Goal: Task Accomplishment & Management: Manage account settings

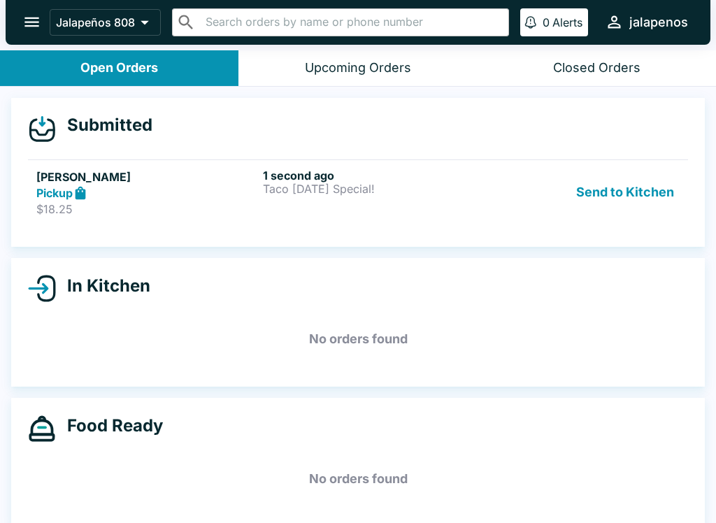
click at [457, 175] on h6 "1 second ago" at bounding box center [373, 175] width 221 height 14
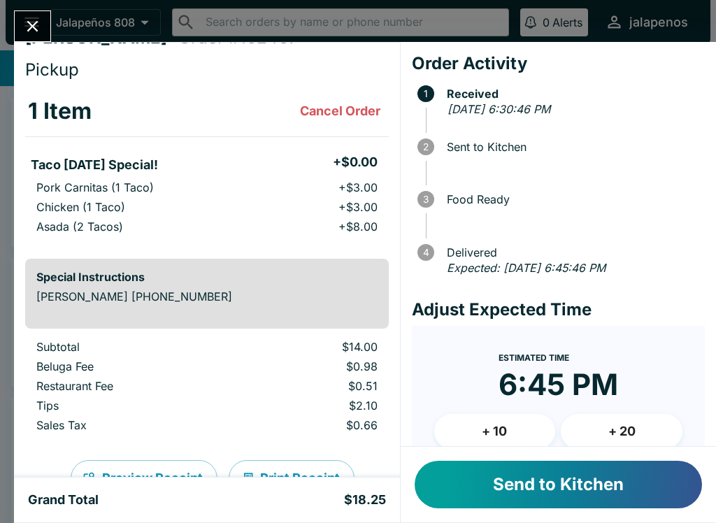
scroll to position [25, 0]
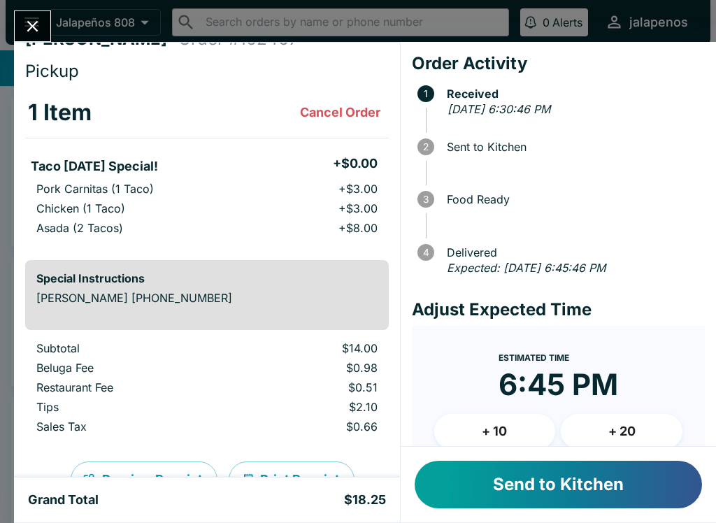
click at [605, 503] on button "Send to Kitchen" at bounding box center [558, 485] width 287 height 48
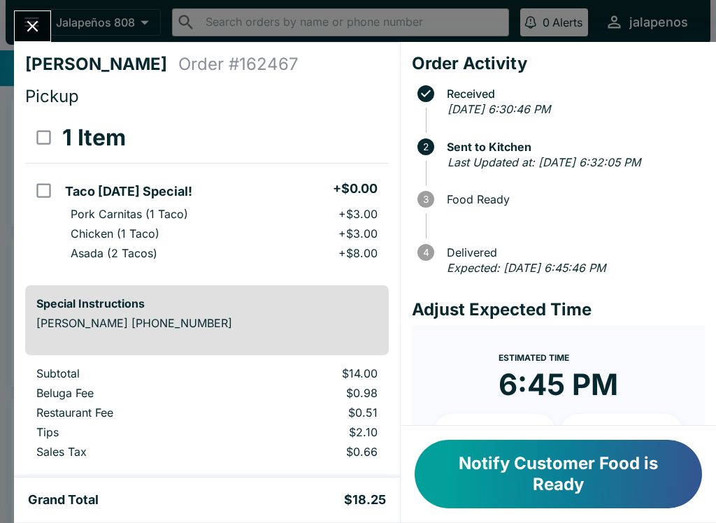
scroll to position [0, 0]
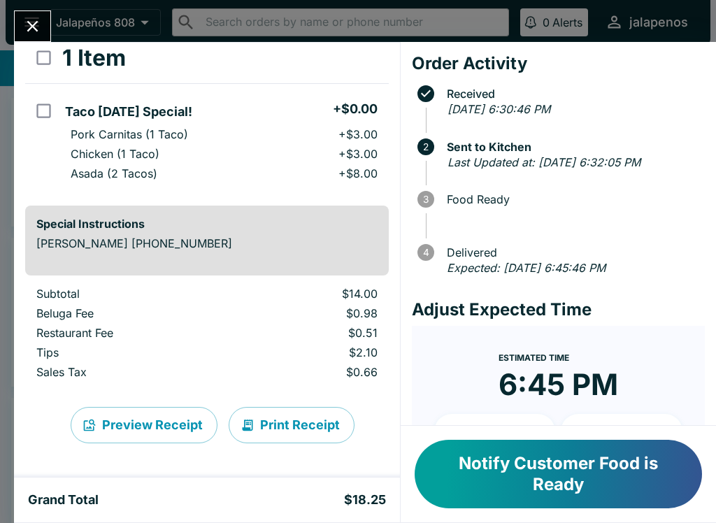
click at [572, 474] on button "Notify Customer Food is Ready" at bounding box center [558, 474] width 287 height 69
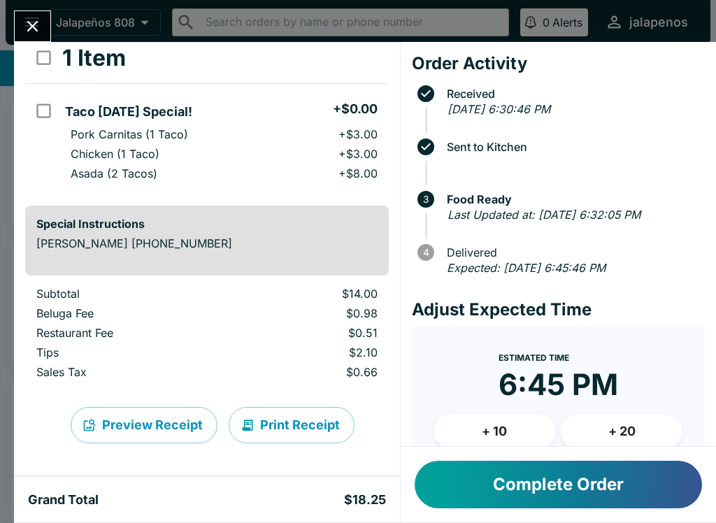
scroll to position [80, 0]
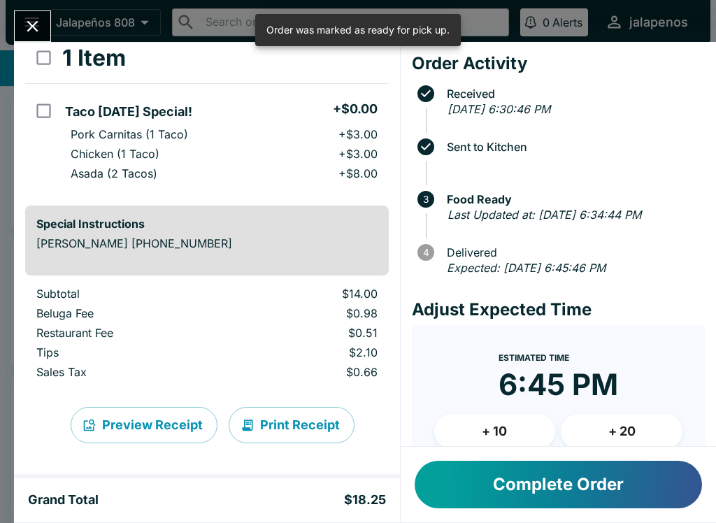
click at [615, 472] on button "Complete Order" at bounding box center [558, 485] width 287 height 48
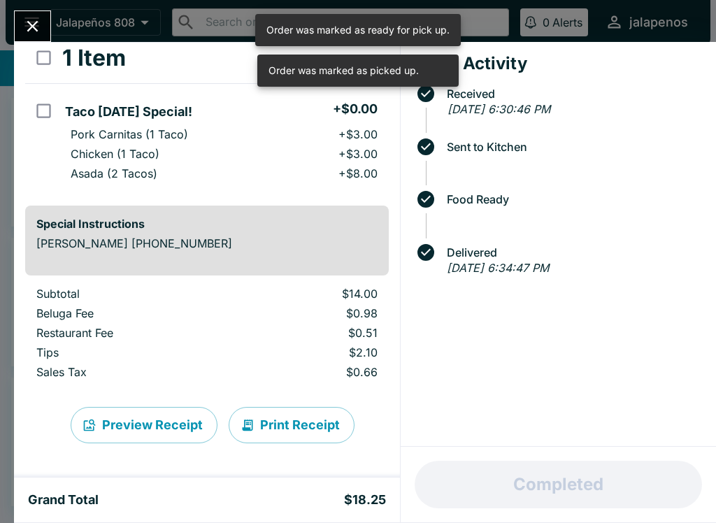
click at [42, 8] on div "[PERSON_NAME] Order # 162467 Pickup 1 Item Taco [DATE] Special! + $0.00 Pork Ca…" at bounding box center [358, 261] width 716 height 523
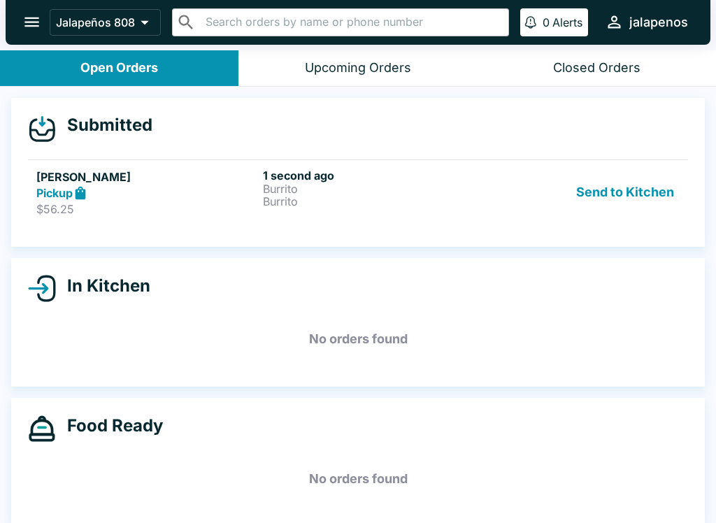
click at [165, 195] on div "Pickup" at bounding box center [146, 193] width 221 height 16
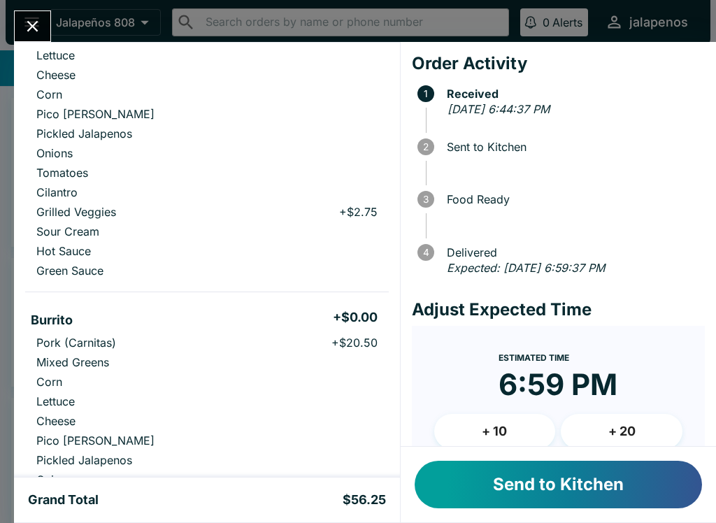
scroll to position [212, 0]
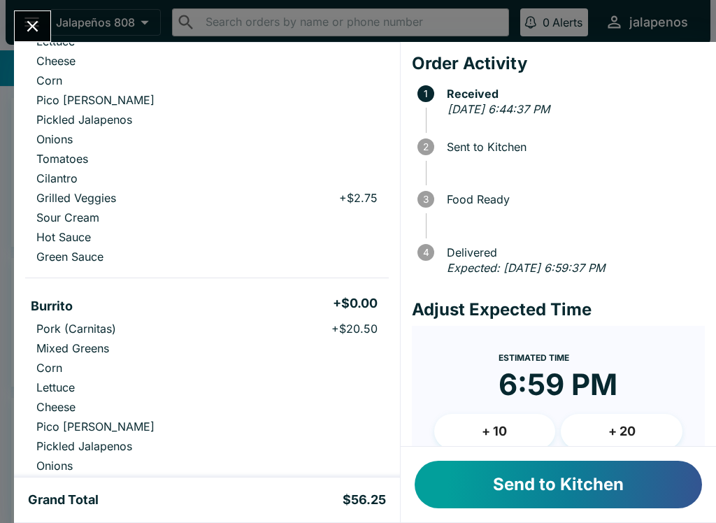
click at [633, 471] on button "Send to Kitchen" at bounding box center [558, 485] width 287 height 48
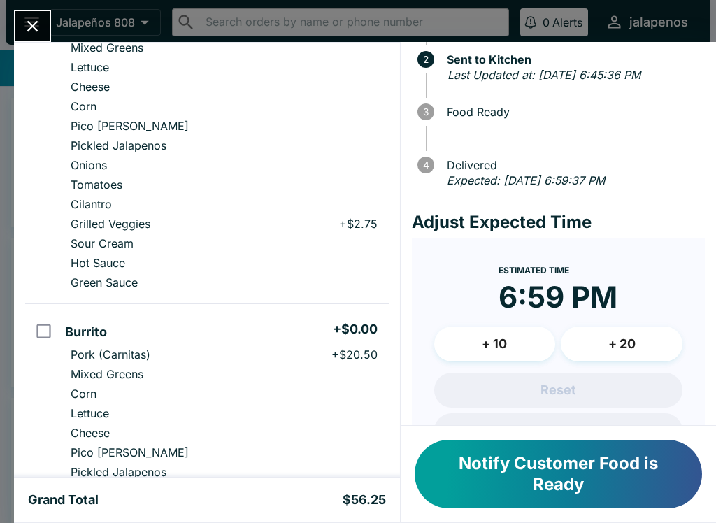
scroll to position [185, 0]
click at [676, 445] on button "Notify Customer Food is Ready" at bounding box center [558, 474] width 287 height 69
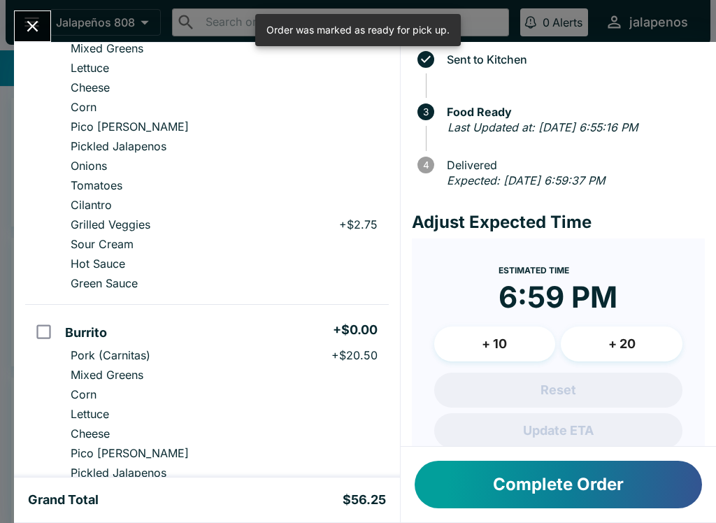
click at [644, 489] on button "Complete Order" at bounding box center [558, 485] width 287 height 48
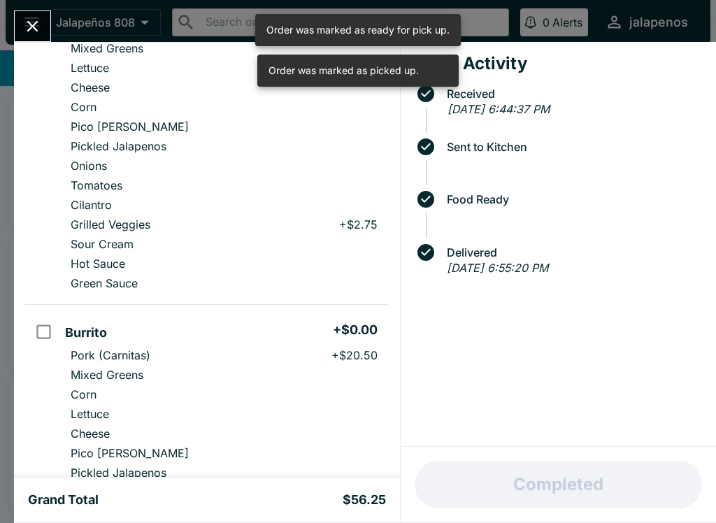
click at [35, 27] on icon "Close" at bounding box center [32, 26] width 19 height 19
